Goal: Transaction & Acquisition: Purchase product/service

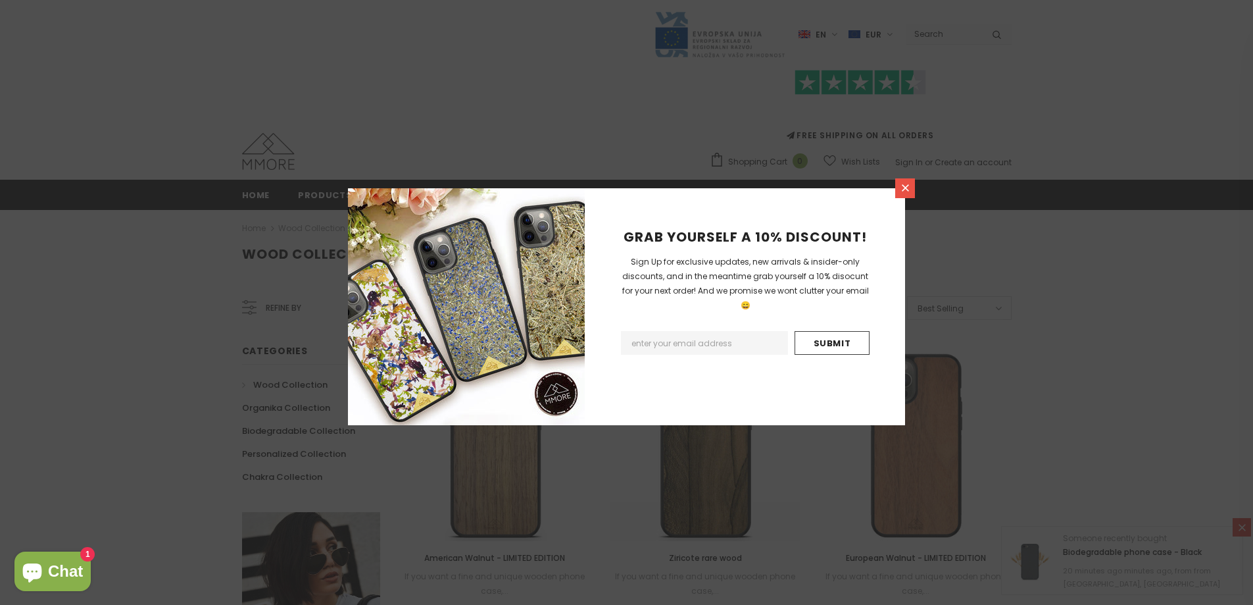
click at [906, 188] on icon at bounding box center [905, 187] width 7 height 7
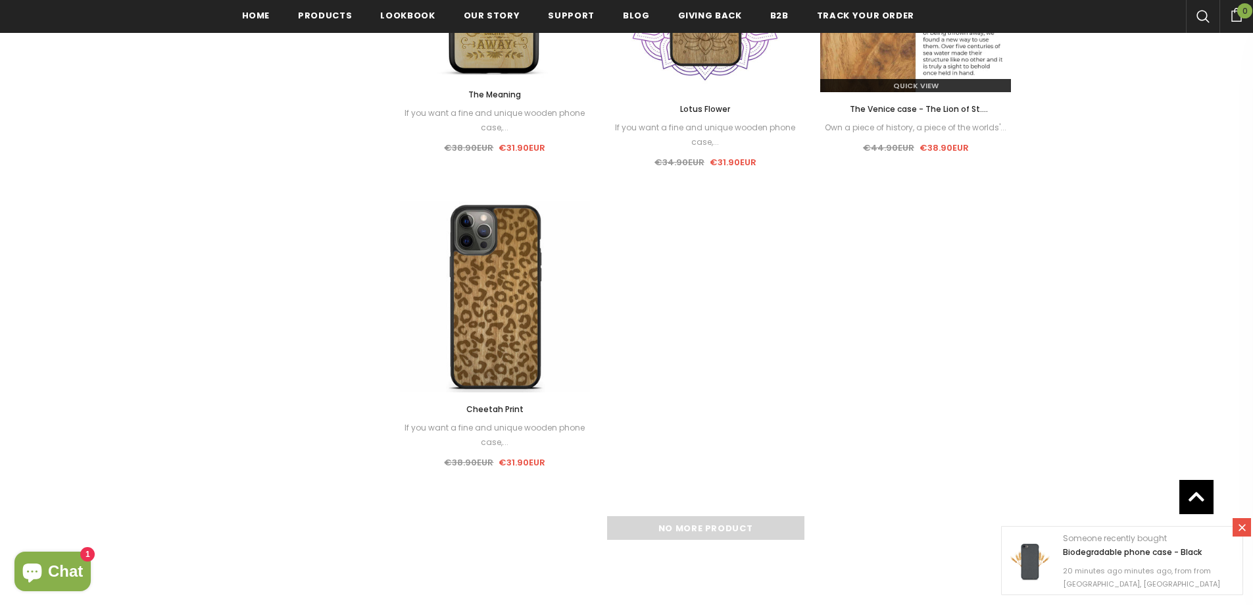
scroll to position [1711, 0]
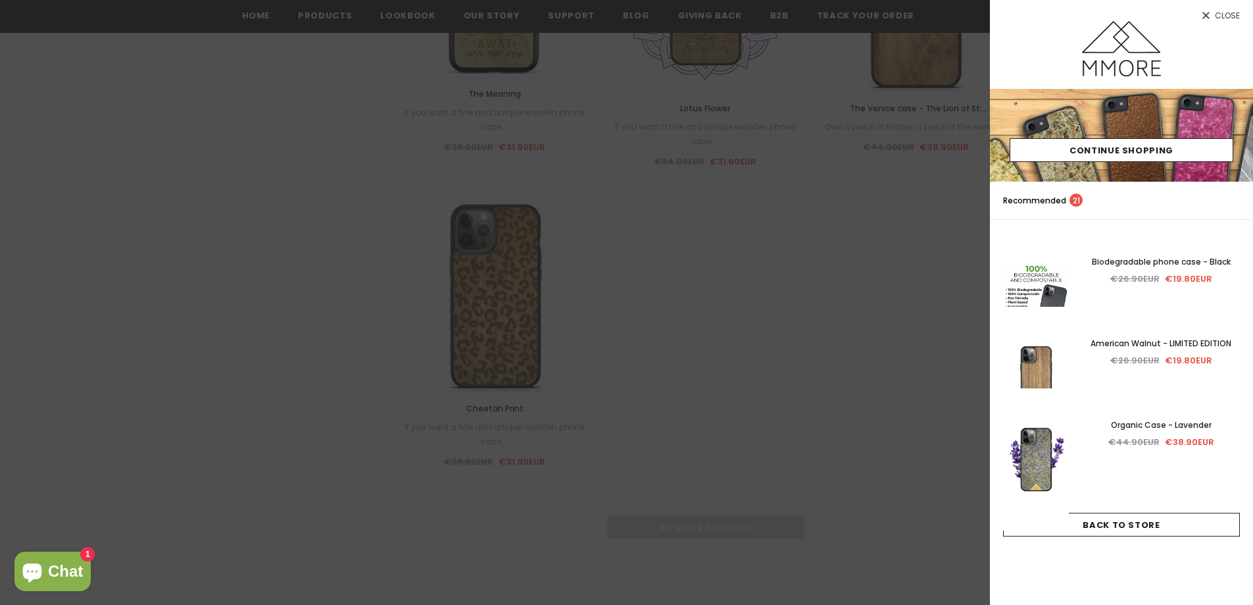
click at [1040, 255] on img at bounding box center [1036, 296] width 66 height 142
click at [619, 255] on div at bounding box center [626, 302] width 1253 height 605
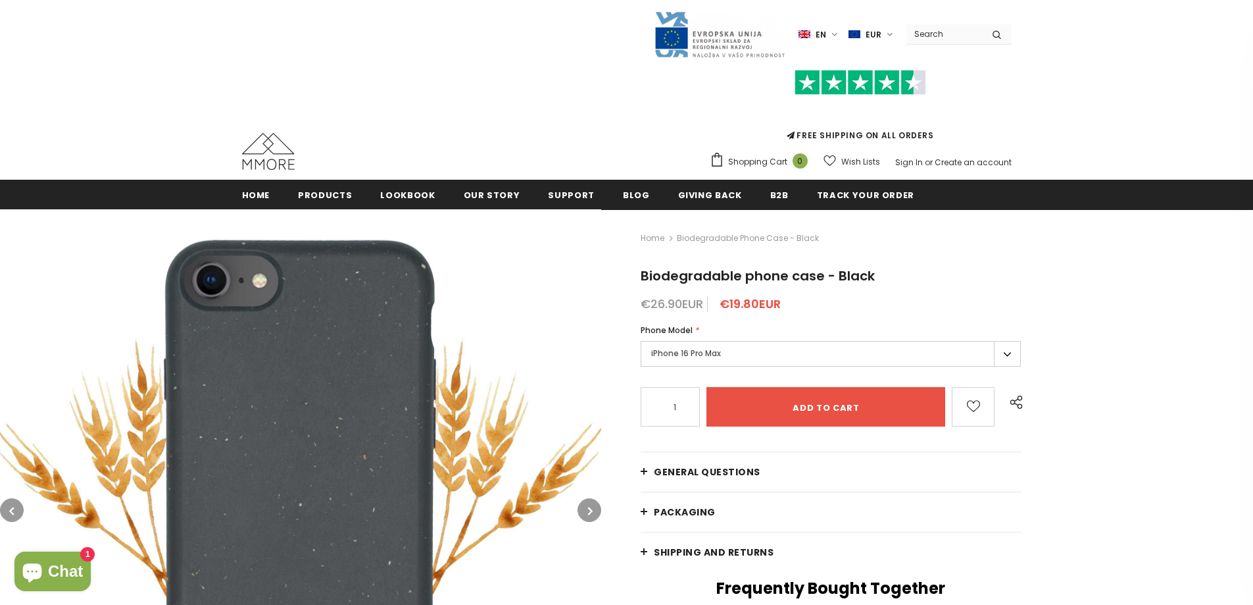
click at [1140, 270] on div "Home Biodegradable phone case - Black Biodegradable phone case - Black €26.90EU…" at bounding box center [927, 607] width 652 height 797
click at [1119, 294] on div "Home Biodegradable phone case - Black Biodegradable phone case - Black €26.90EU…" at bounding box center [927, 607] width 652 height 797
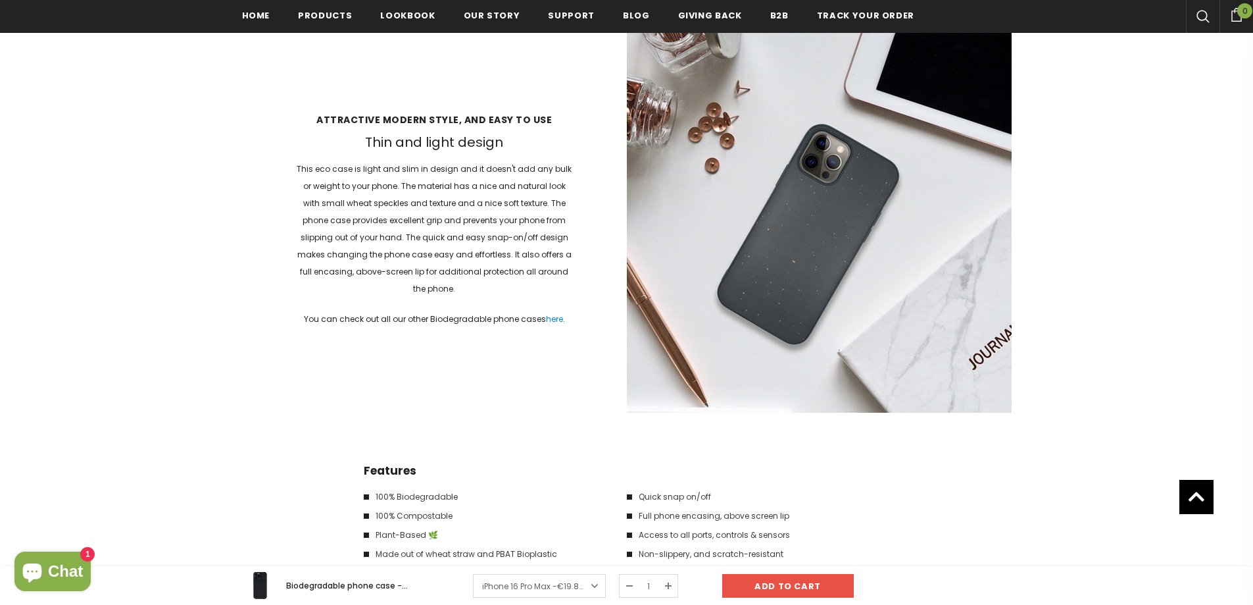
scroll to position [2105, 0]
